Goal: Task Accomplishment & Management: Manage account settings

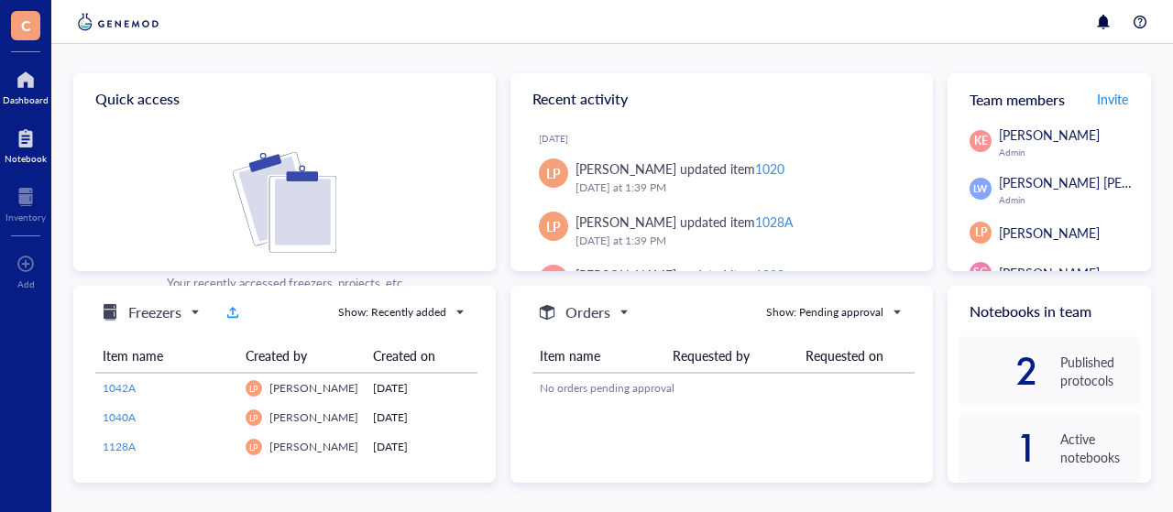
click at [31, 148] on div at bounding box center [26, 138] width 42 height 29
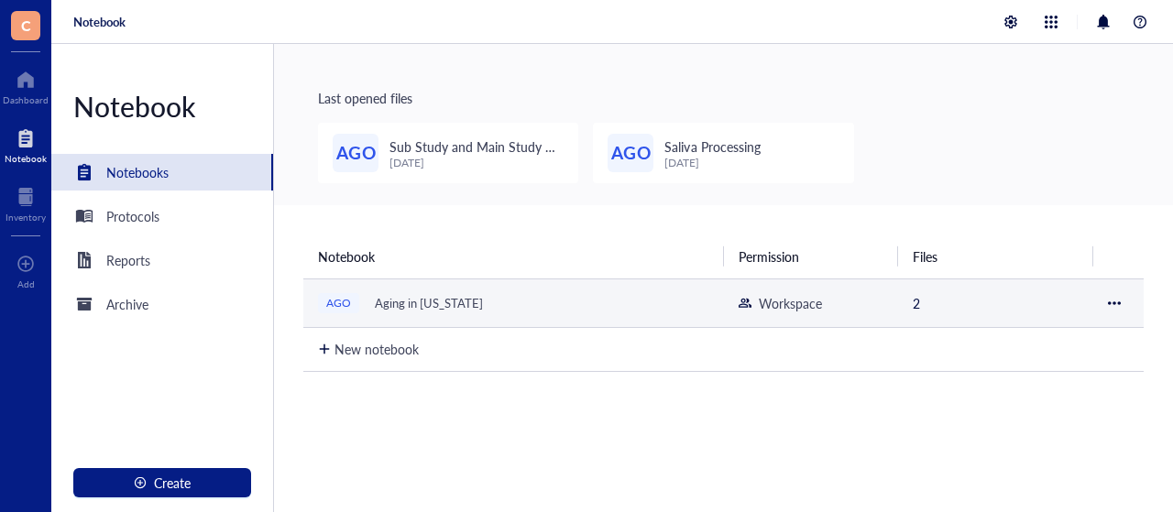
click at [419, 296] on div "Aging in [US_STATE]" at bounding box center [428, 303] width 125 height 26
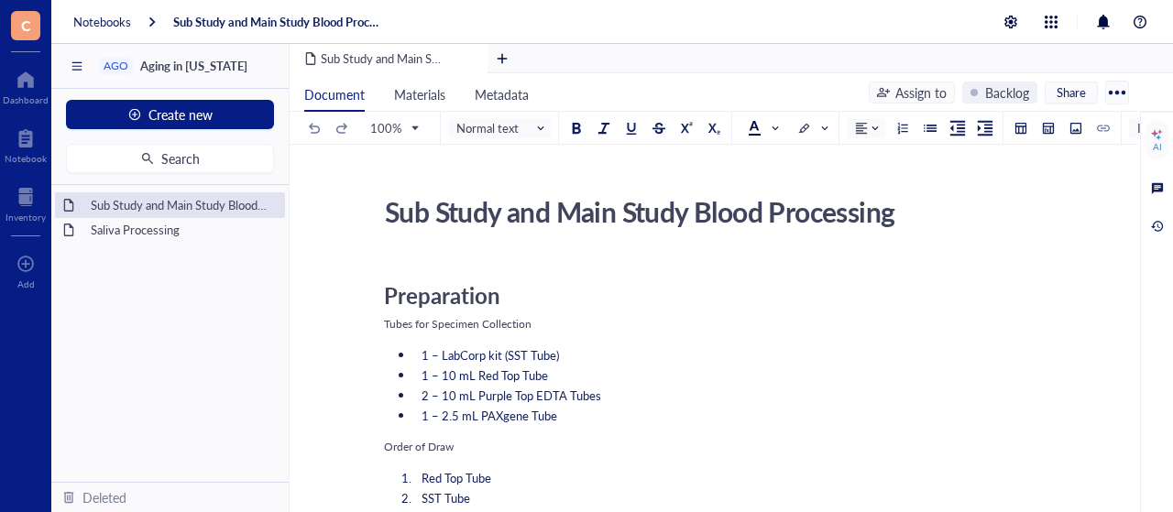
drag, startPoint x: 1138, startPoint y: 166, endPoint x: 1138, endPoint y: 213, distance: 47.6
click at [1138, 213] on div "Document Materials Metadata Assign to Backlog Share 100% Normal text Insert AI …" at bounding box center [730, 314] width 883 height 483
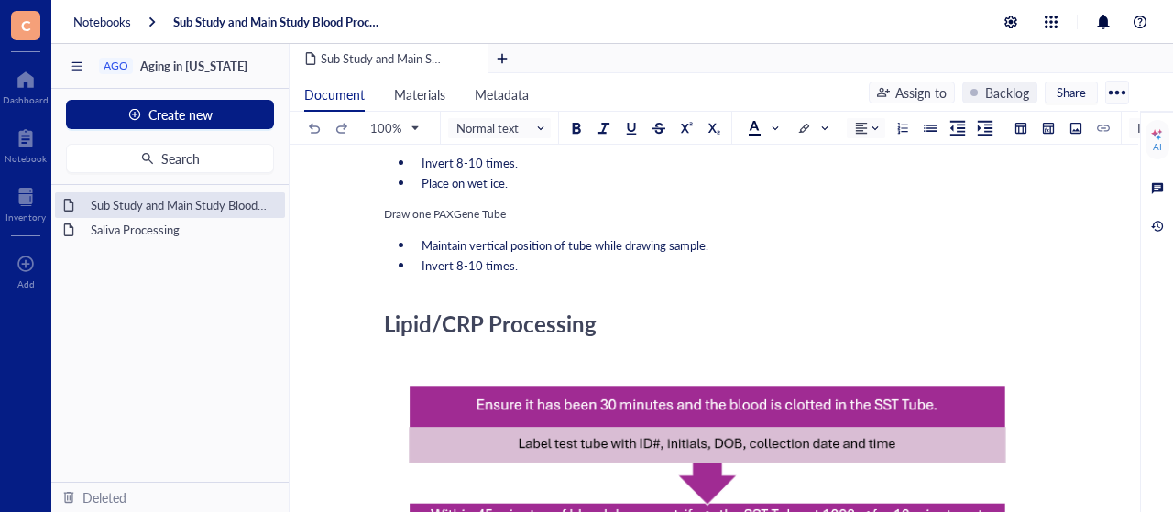
scroll to position [898, 0]
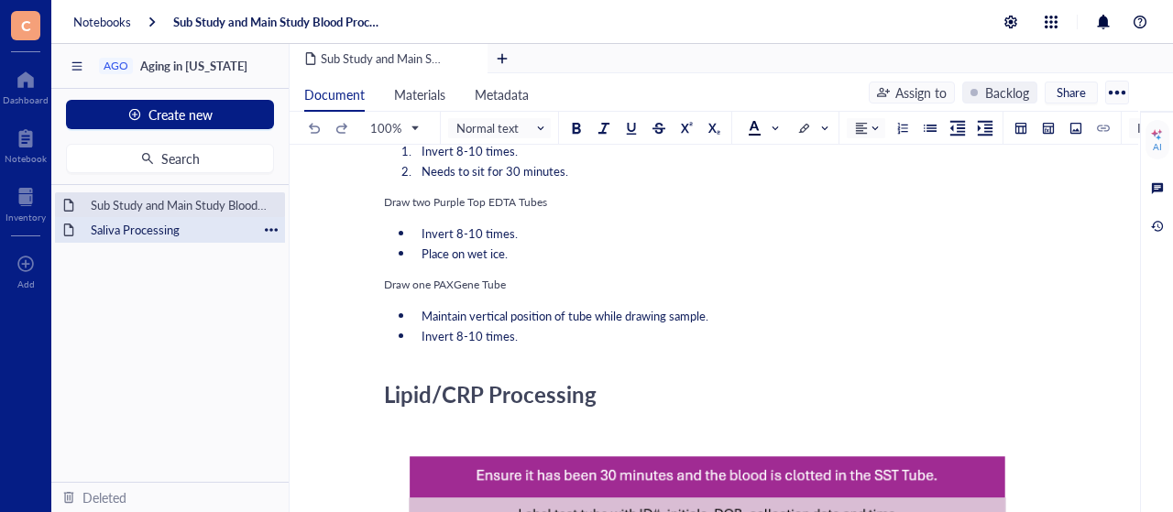
click at [173, 228] on div "Saliva Processing" at bounding box center [169, 230] width 175 height 26
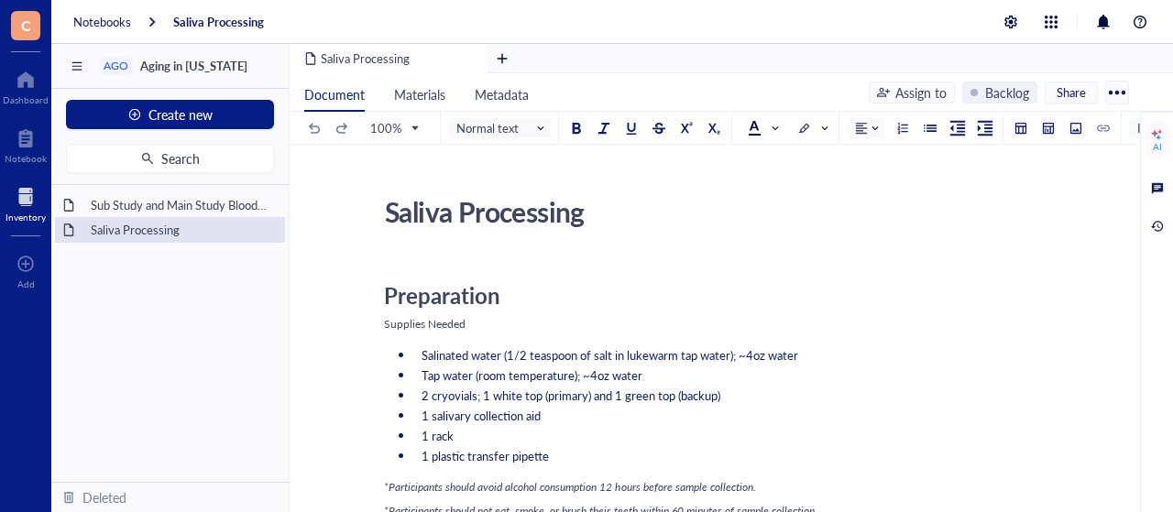
click at [29, 193] on div at bounding box center [25, 196] width 40 height 29
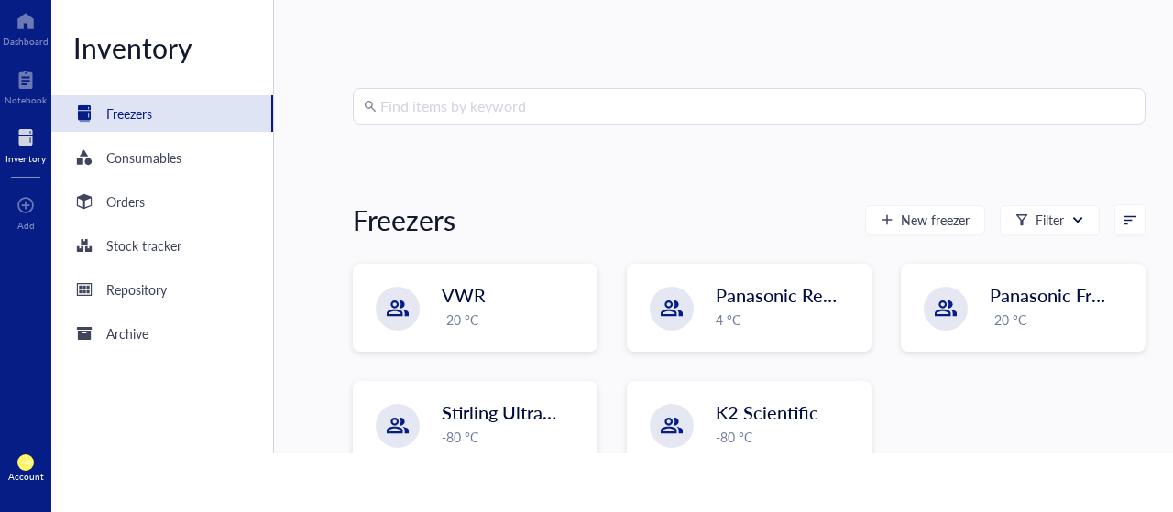
scroll to position [70, 0]
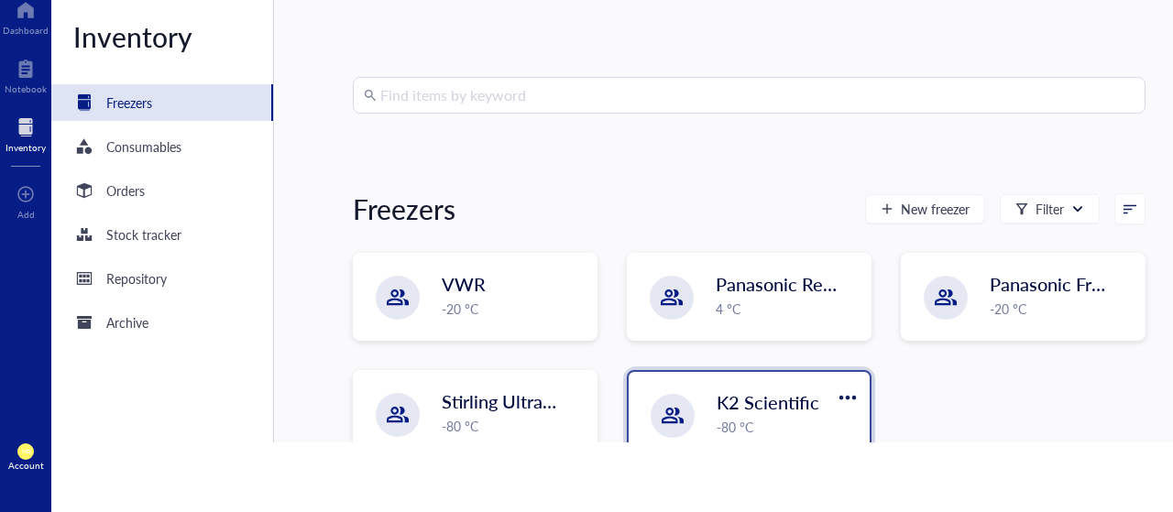
click at [755, 414] on span "K2 Scientific" at bounding box center [767, 402] width 103 height 26
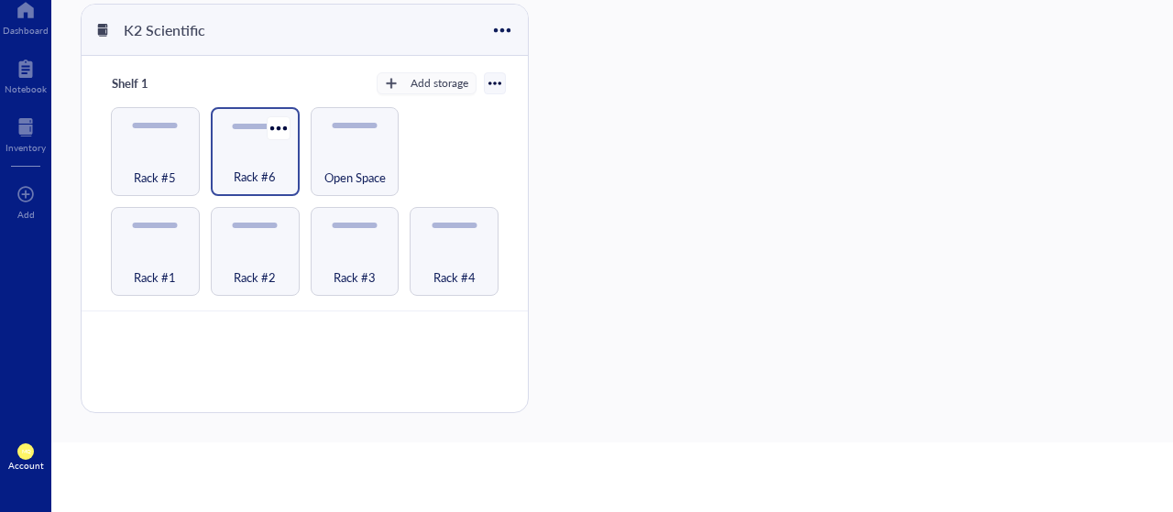
click at [261, 155] on div "Rack #6" at bounding box center [255, 167] width 71 height 40
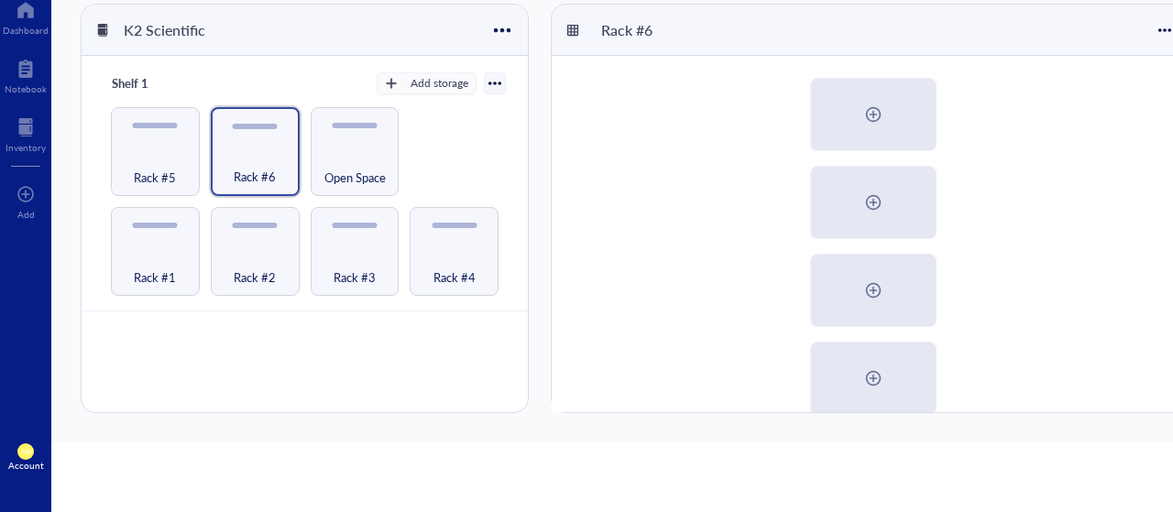
click at [1067, 233] on div "AGO Saliva (Primary) AGO Saliva (Back up)" at bounding box center [872, 378] width 642 height 645
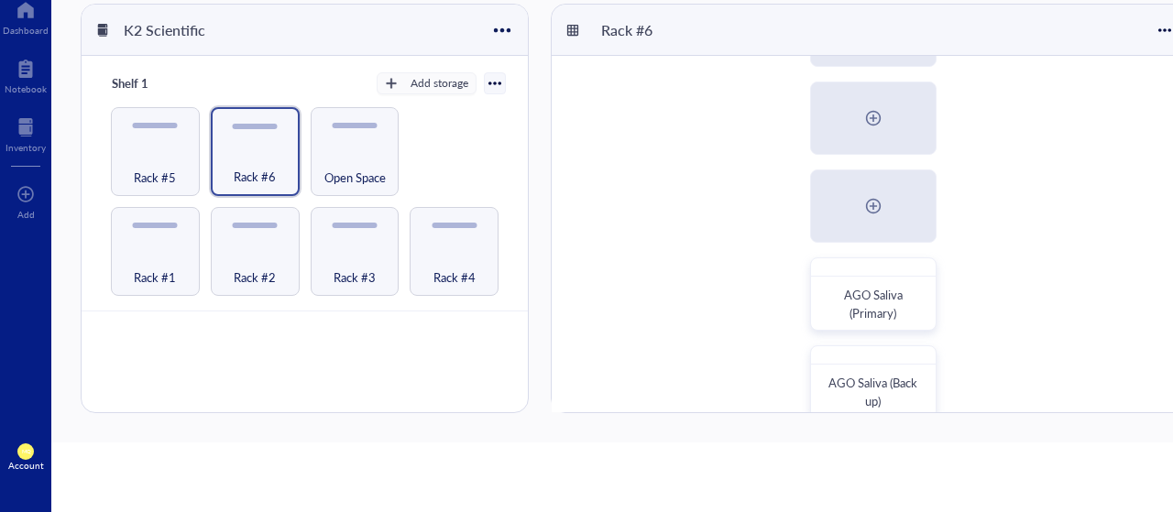
scroll to position [288, 0]
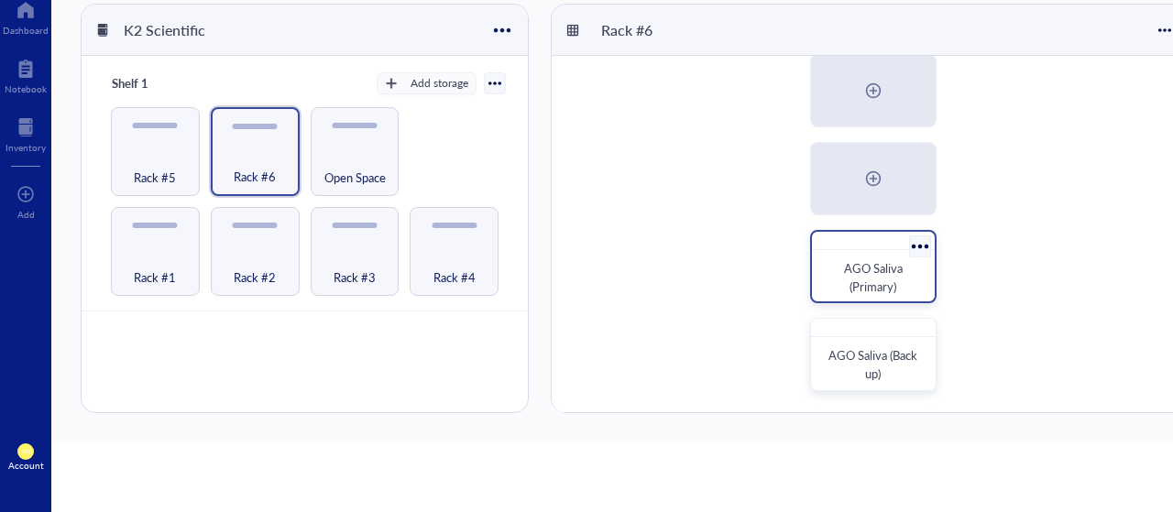
click at [889, 274] on span "AGO Saliva (Primary)" at bounding box center [874, 277] width 61 height 36
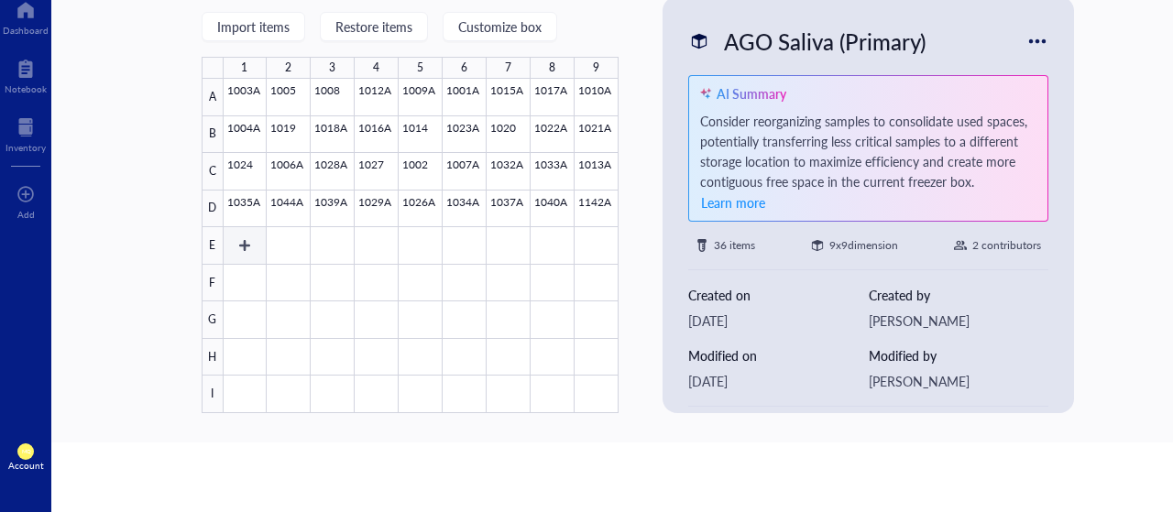
click at [231, 241] on div at bounding box center [421, 246] width 395 height 334
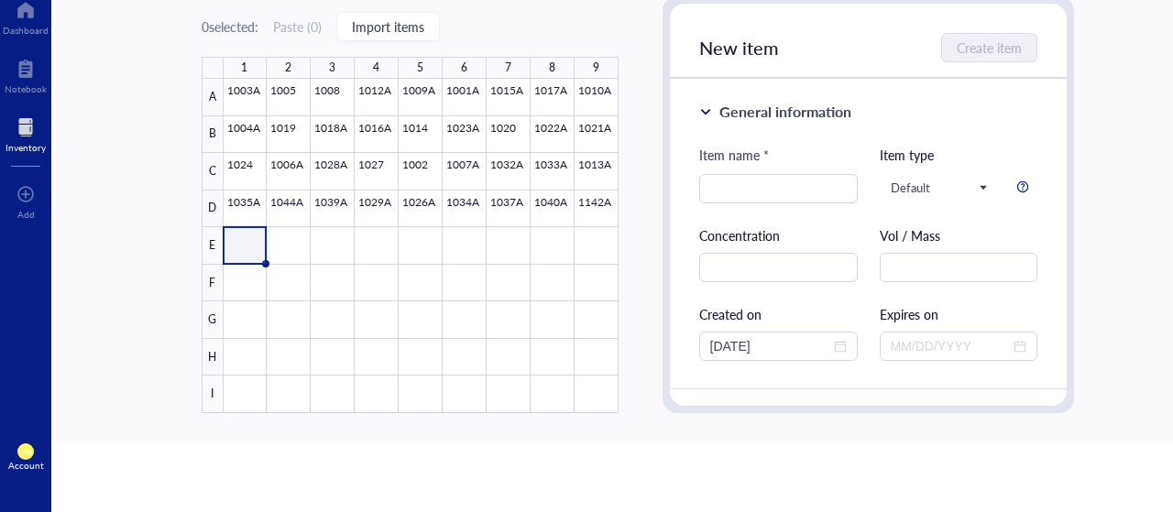
click at [29, 138] on div at bounding box center [25, 127] width 40 height 29
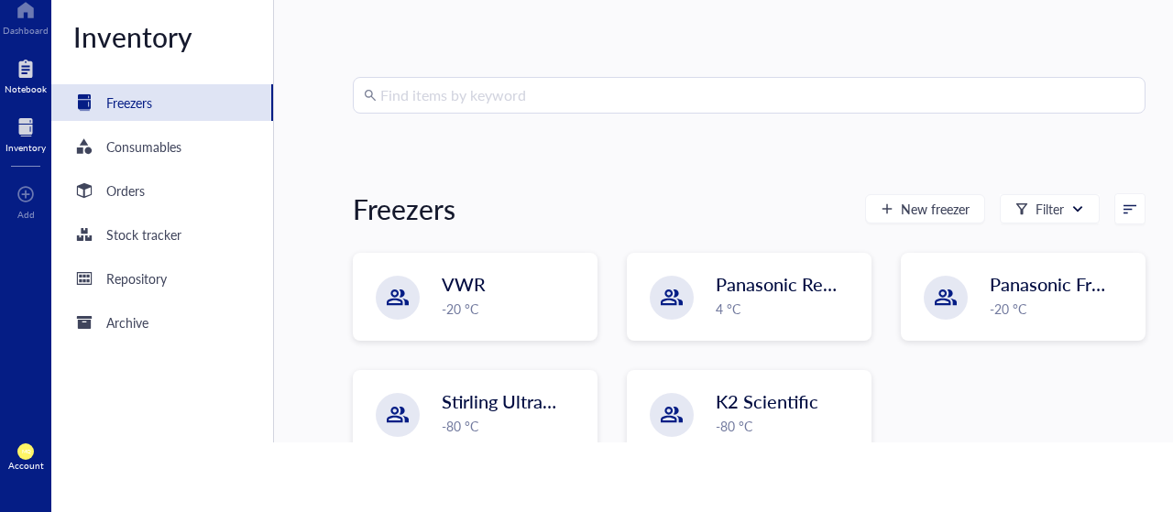
click at [41, 78] on div at bounding box center [26, 68] width 42 height 29
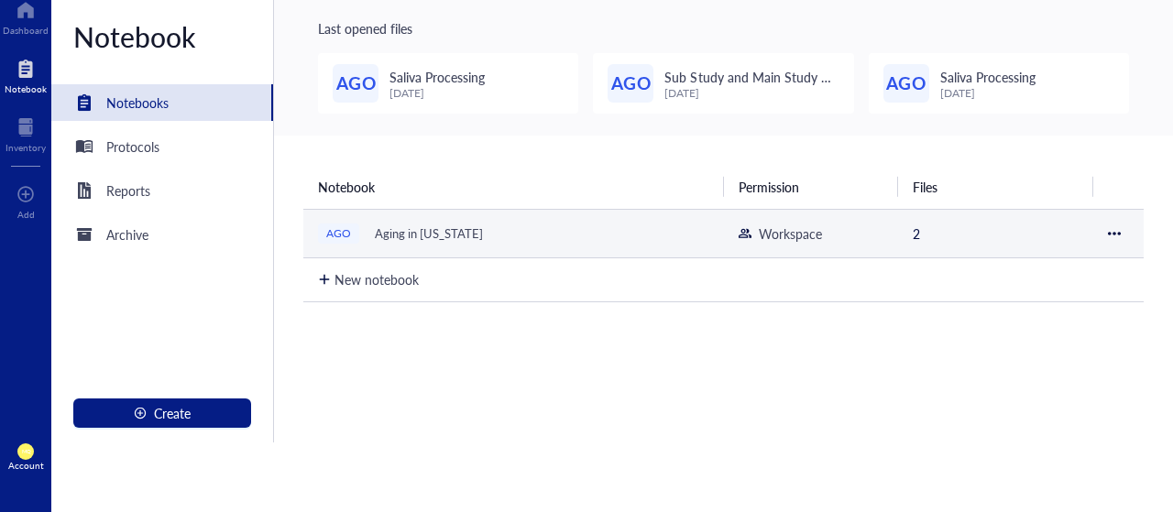
click at [634, 224] on div "AGO Aging in [US_STATE]" at bounding box center [513, 234] width 391 height 26
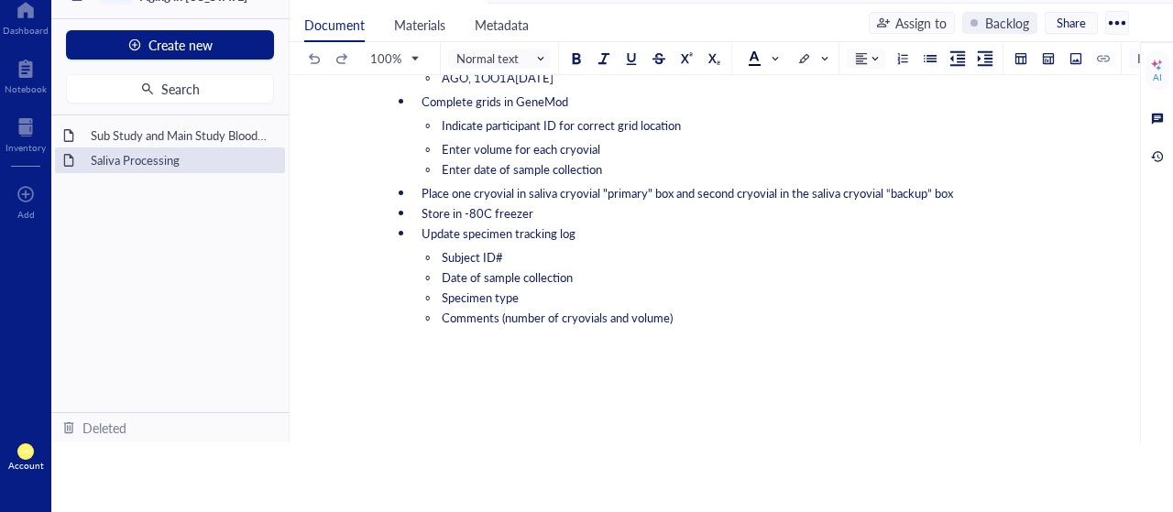
scroll to position [921, 0]
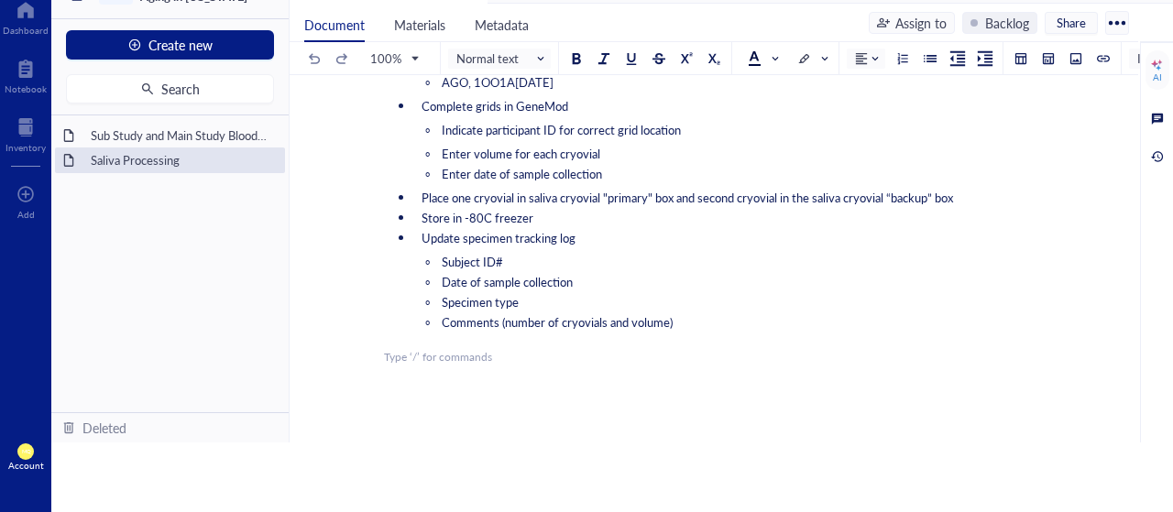
click at [466, 455] on div "C Dashboard Notebook Inventory To pick up a draggable item, press the space bar…" at bounding box center [586, 256] width 1173 height 512
click at [16, 149] on div "Inventory" at bounding box center [25, 147] width 40 height 11
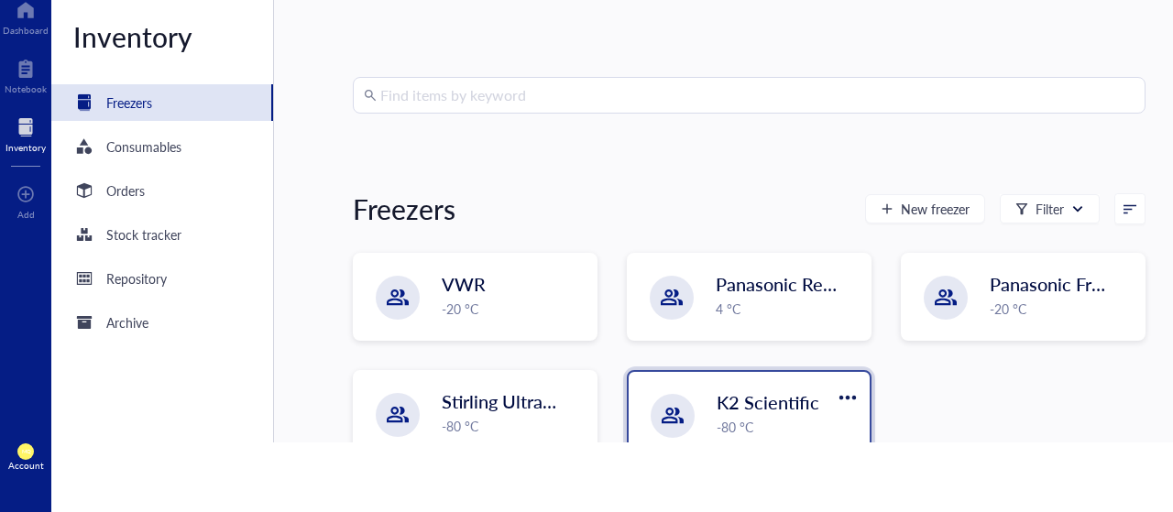
click at [792, 423] on div "-80 °C" at bounding box center [787, 427] width 142 height 20
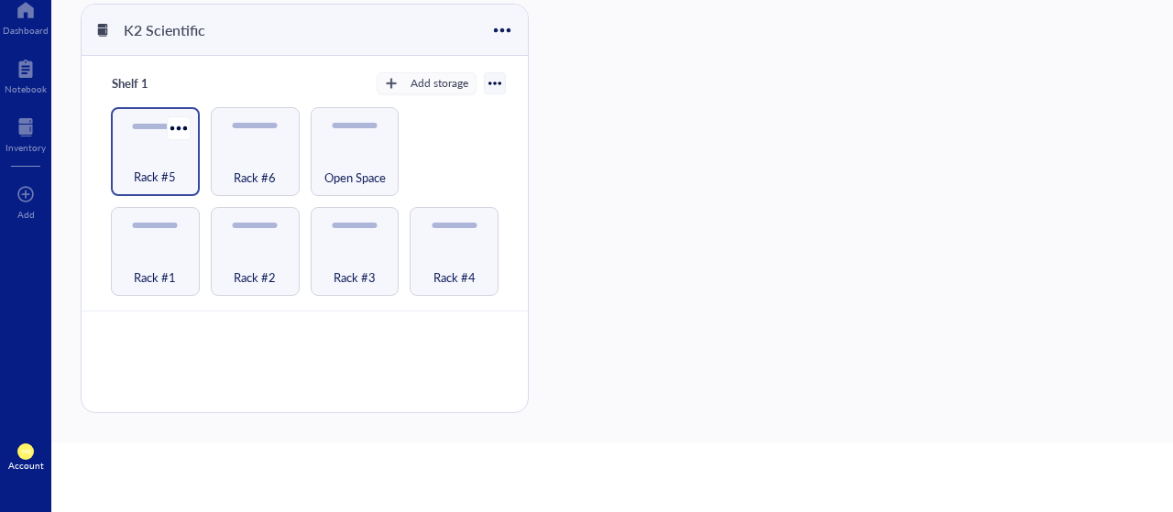
click at [157, 139] on div "Rack #5" at bounding box center [155, 151] width 89 height 89
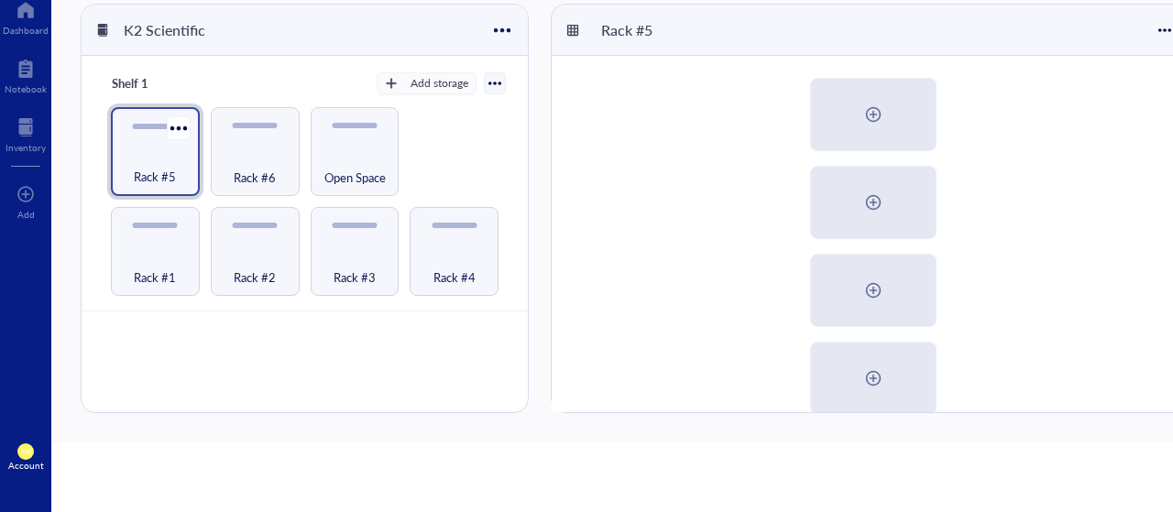
scroll to position [288, 0]
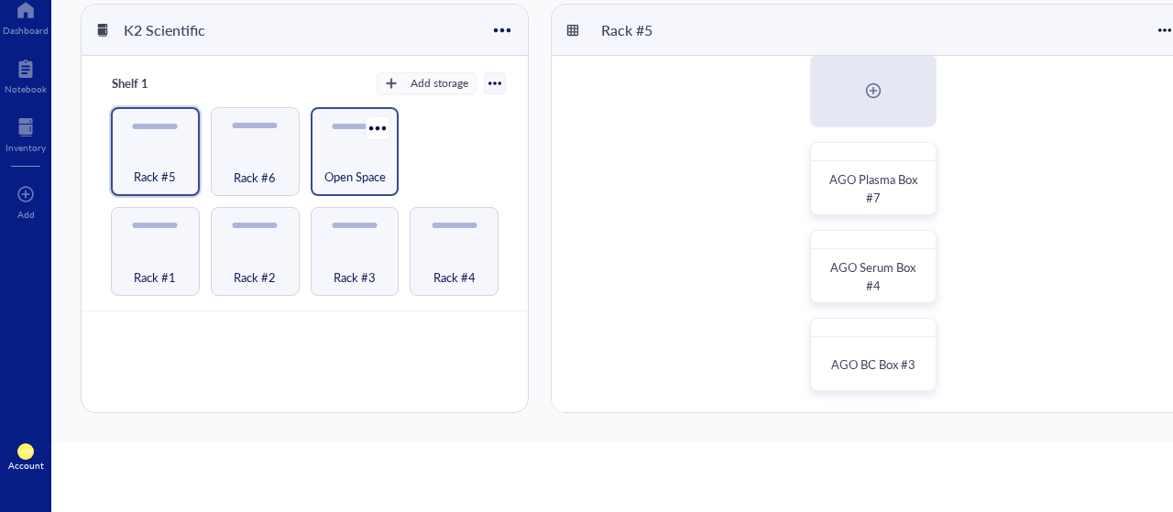
click at [380, 159] on div "Open Space" at bounding box center [355, 167] width 71 height 40
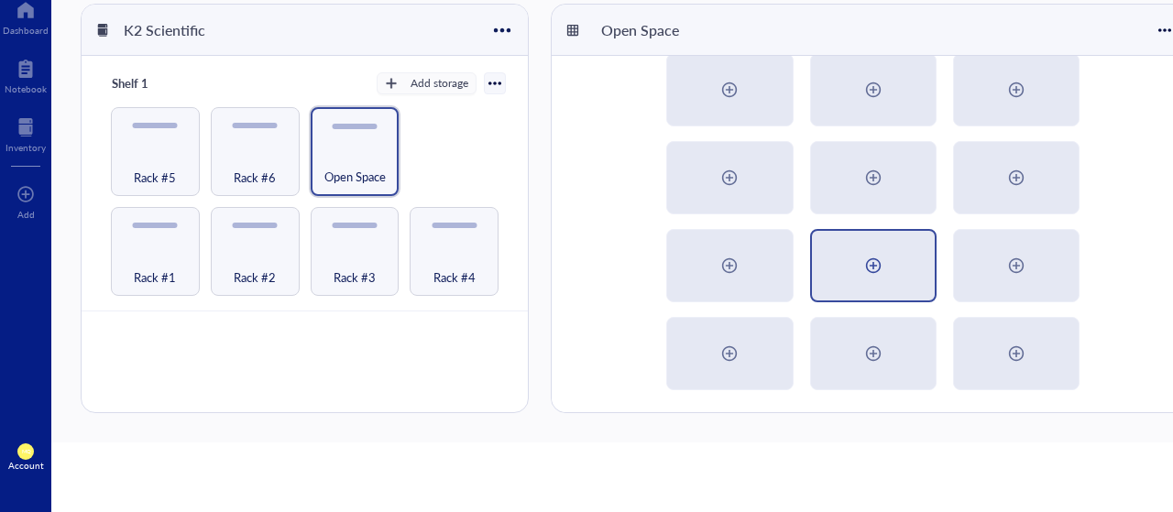
scroll to position [112, 0]
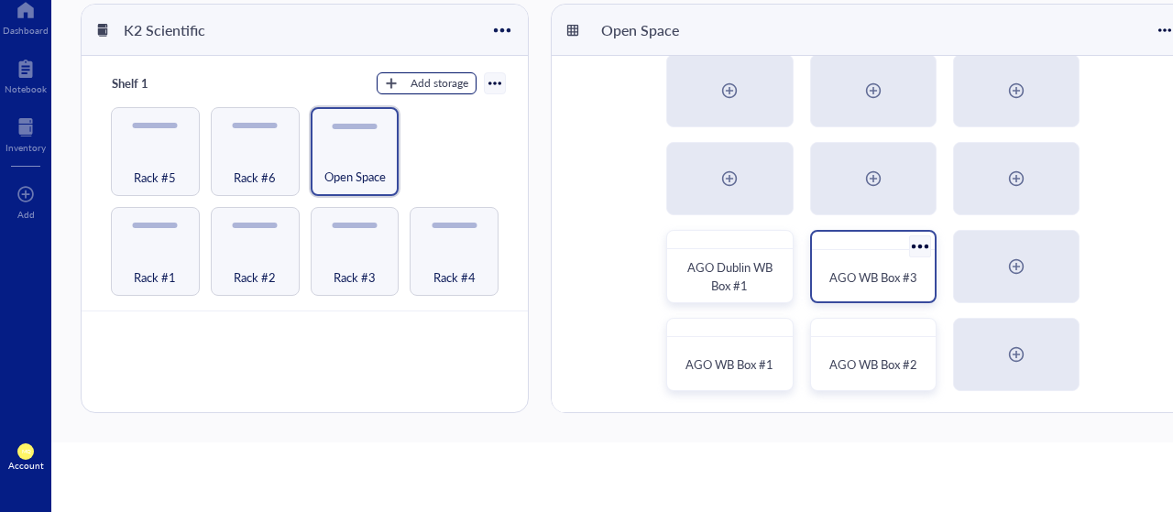
click at [404, 72] on button "Add storage" at bounding box center [426, 83] width 100 height 22
click at [417, 109] on span "Rack" at bounding box center [443, 114] width 104 height 20
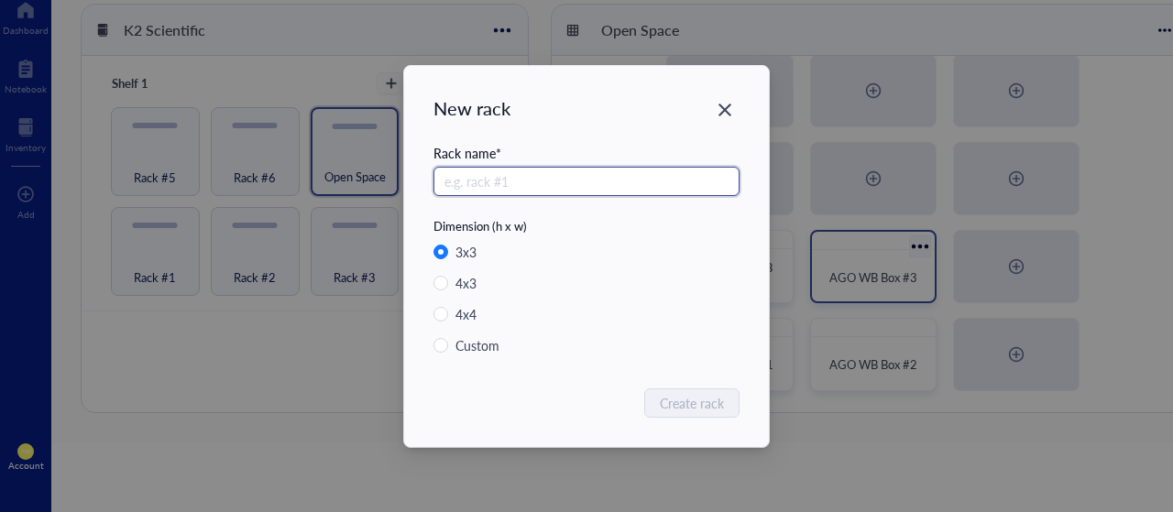
radio input "false"
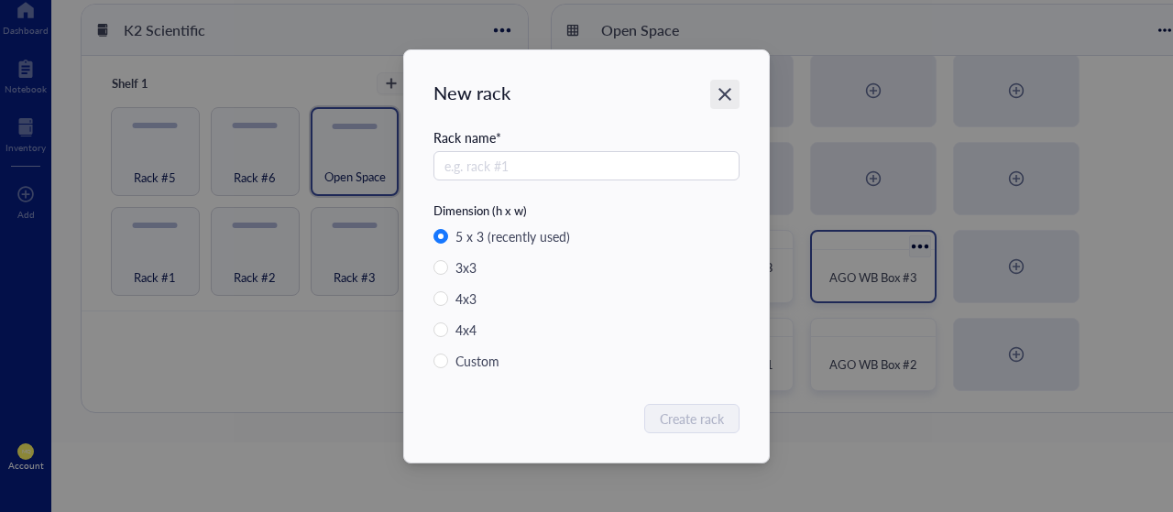
click at [728, 93] on icon "Close" at bounding box center [724, 93] width 17 height 17
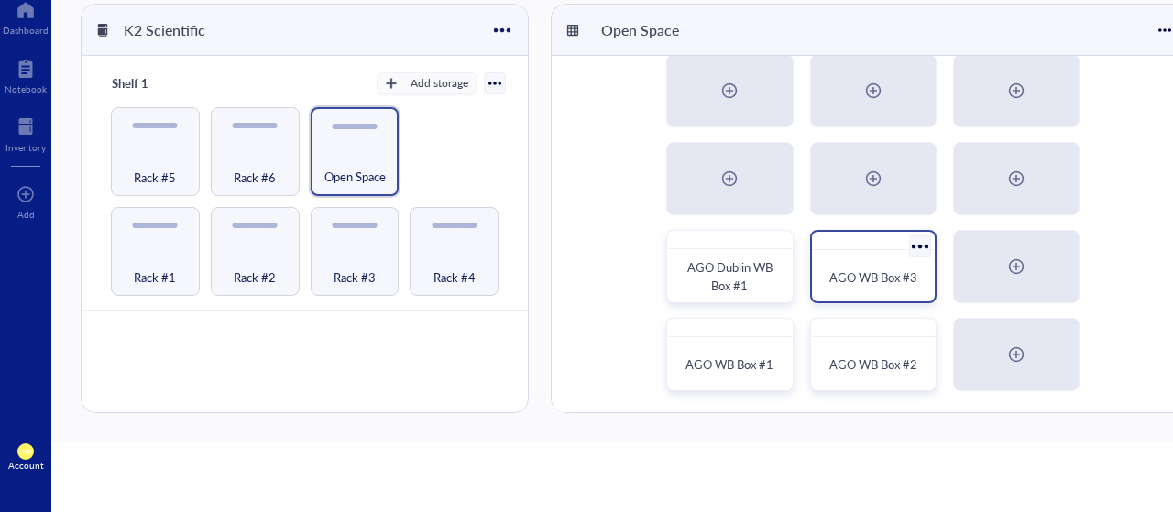
scroll to position [0, 0]
